Goal: Download file/media

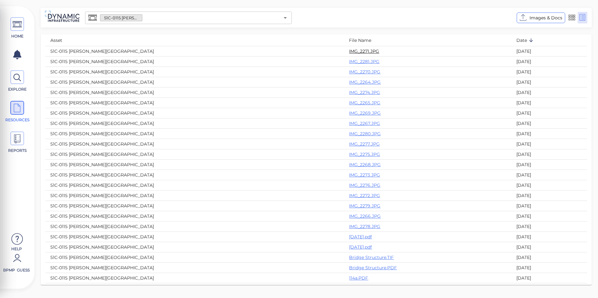
click at [349, 52] on link "IMG_2271.JPG" at bounding box center [364, 51] width 30 height 6
click at [283, 17] on icon "Open" at bounding box center [285, 18] width 8 height 8
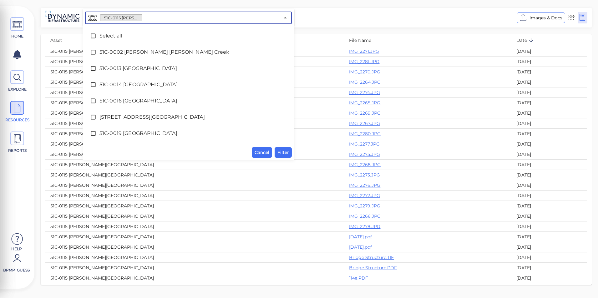
scroll to position [631, 0]
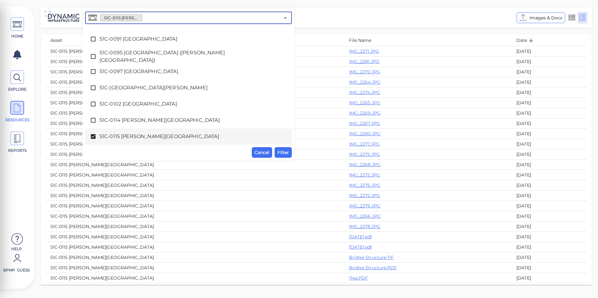
click at [138, 134] on span "51C-0115 [PERSON_NAME][GEOGRAPHIC_DATA]" at bounding box center [188, 137] width 178 height 8
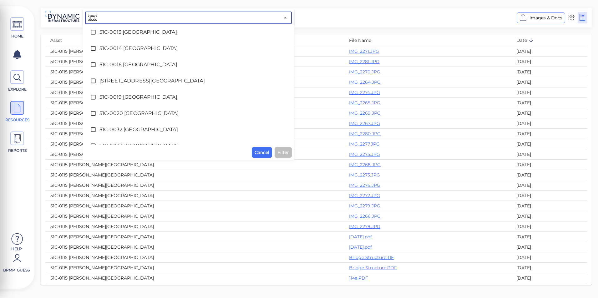
scroll to position [0, 0]
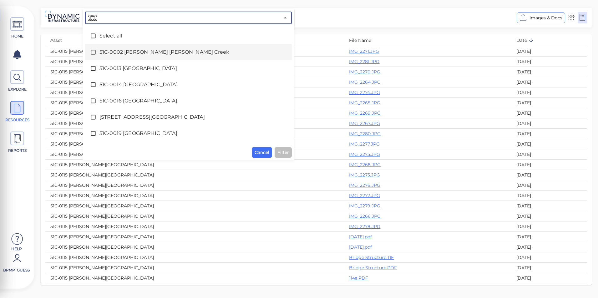
click at [142, 53] on span "51C-0002 [PERSON_NAME] [PERSON_NAME] Creek" at bounding box center [188, 52] width 178 height 8
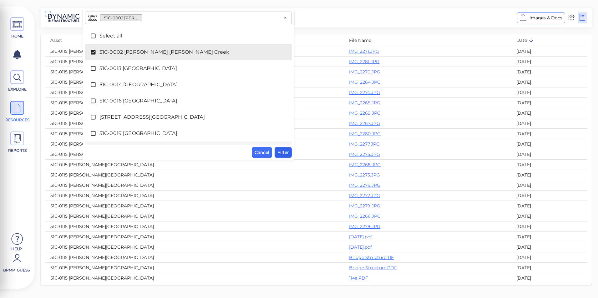
click at [282, 151] on span "Filter" at bounding box center [283, 153] width 12 height 8
